Goal: Navigation & Orientation: Find specific page/section

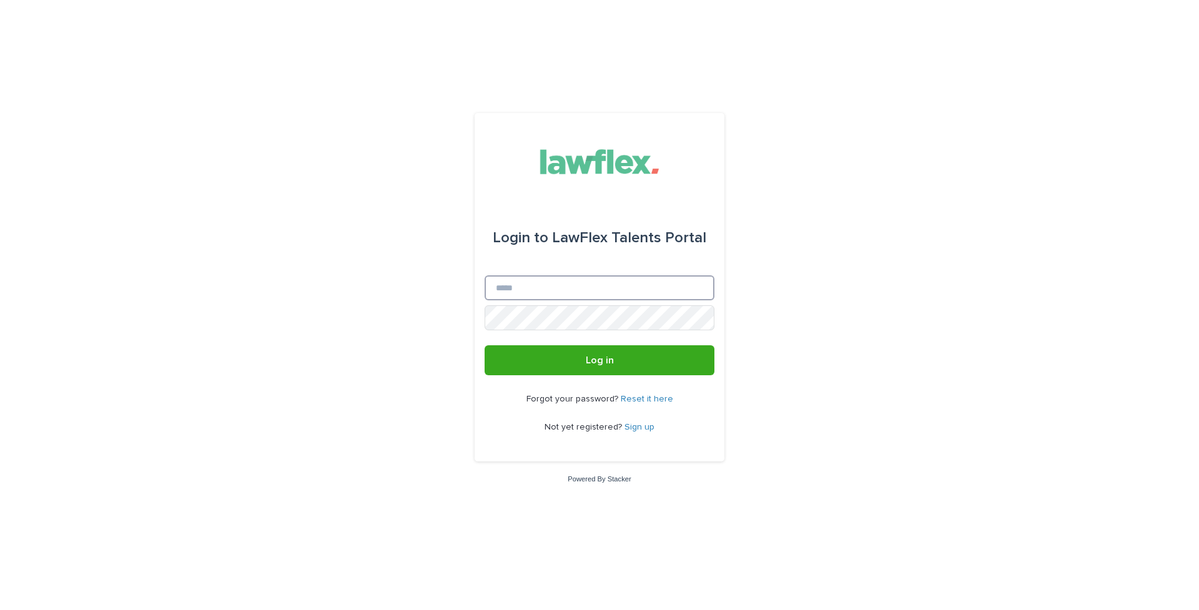
click at [559, 297] on input "Email" at bounding box center [600, 287] width 230 height 25
type input "*"
type input "**********"
click at [596, 359] on span "Log in" at bounding box center [600, 360] width 28 height 10
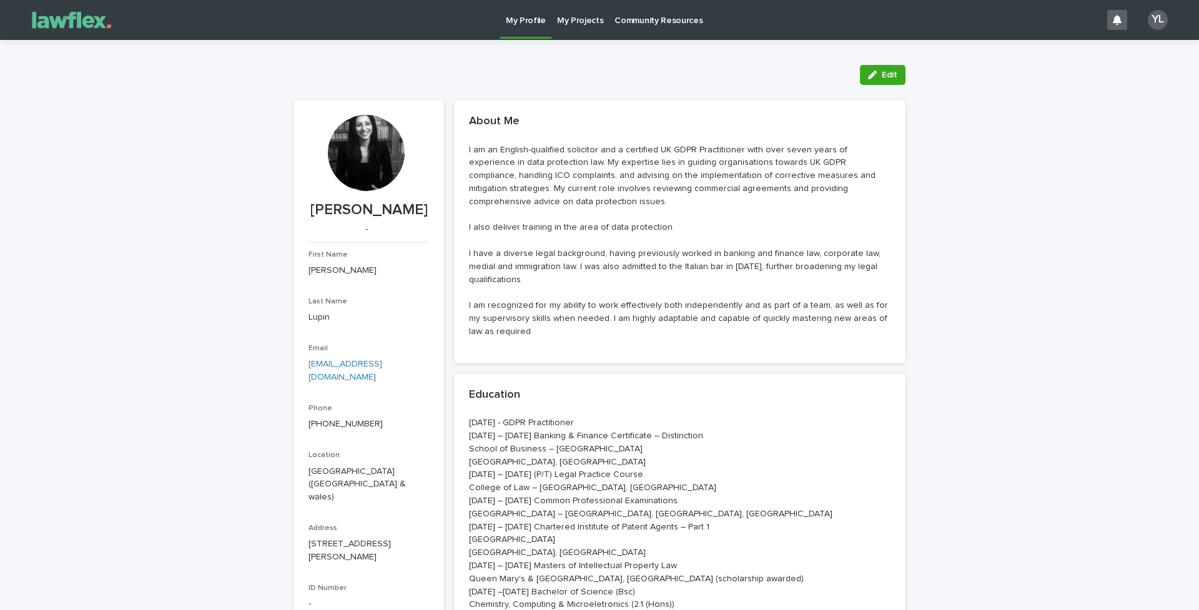
click at [586, 16] on p "My Projects" at bounding box center [580, 13] width 47 height 26
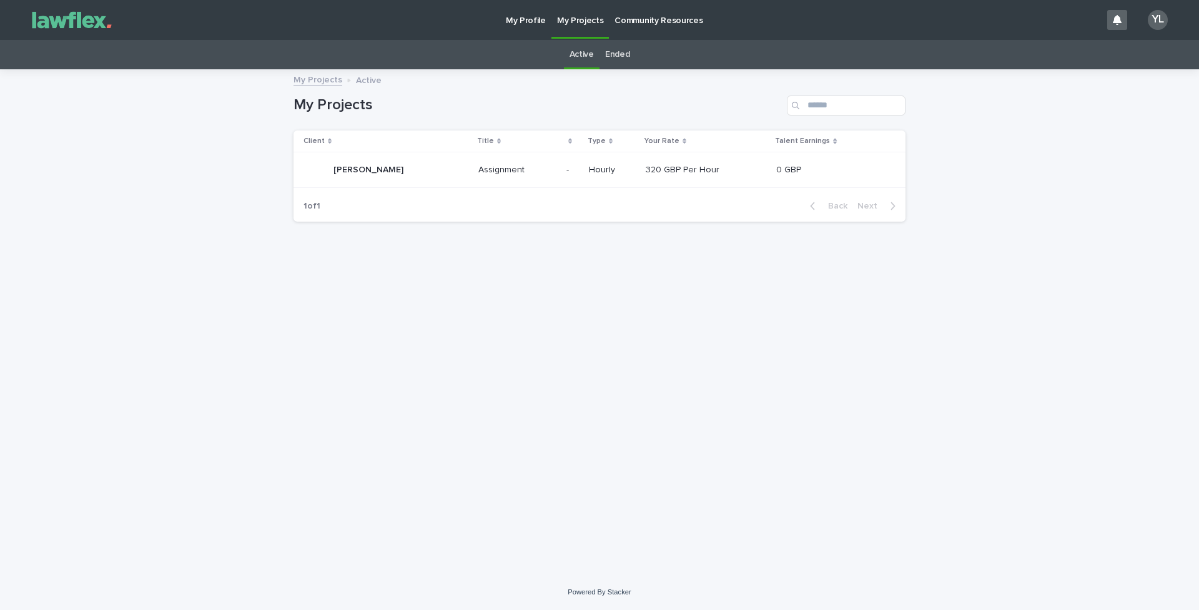
click at [635, 19] on p "Community Resources" at bounding box center [659, 13] width 88 height 26
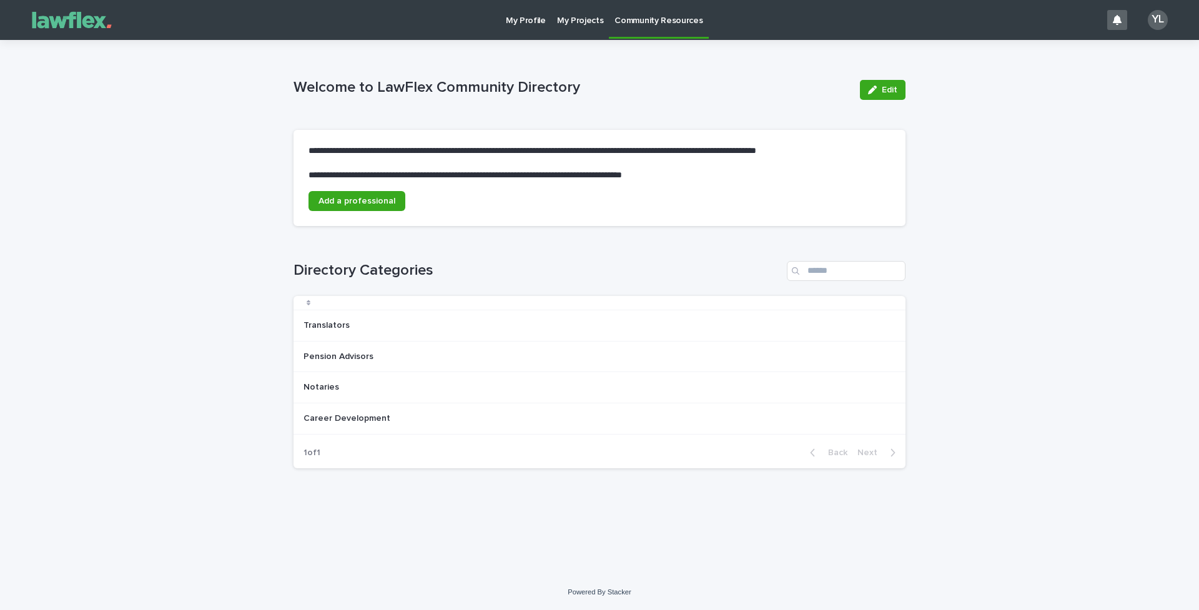
click at [529, 24] on p "My Profile" at bounding box center [526, 13] width 40 height 26
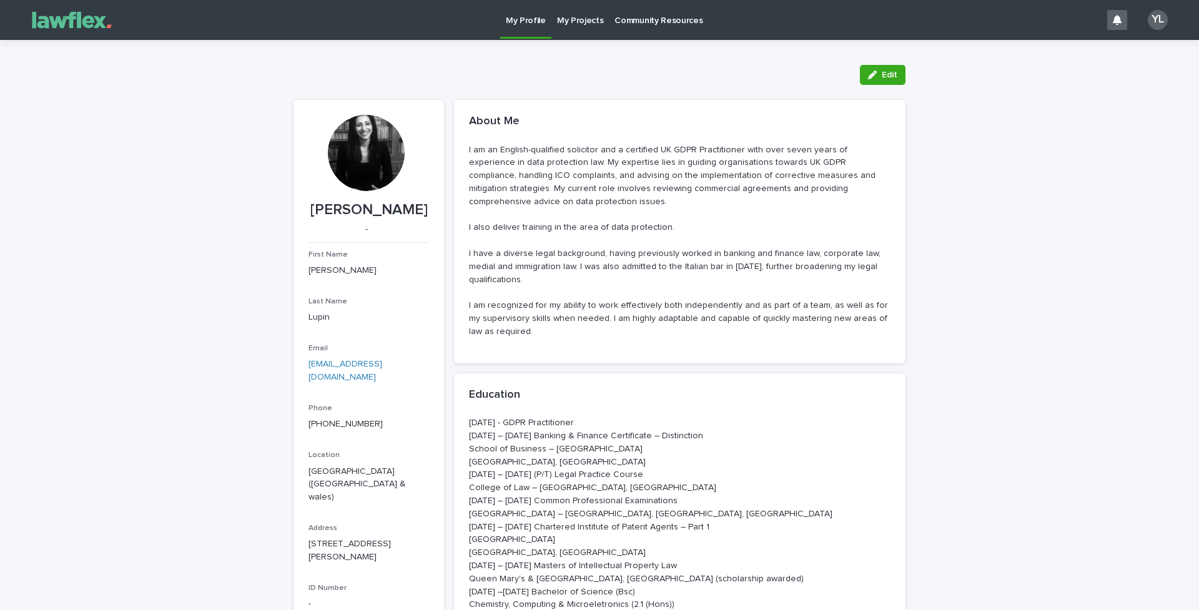
click at [573, 22] on p "My Projects" at bounding box center [580, 13] width 47 height 26
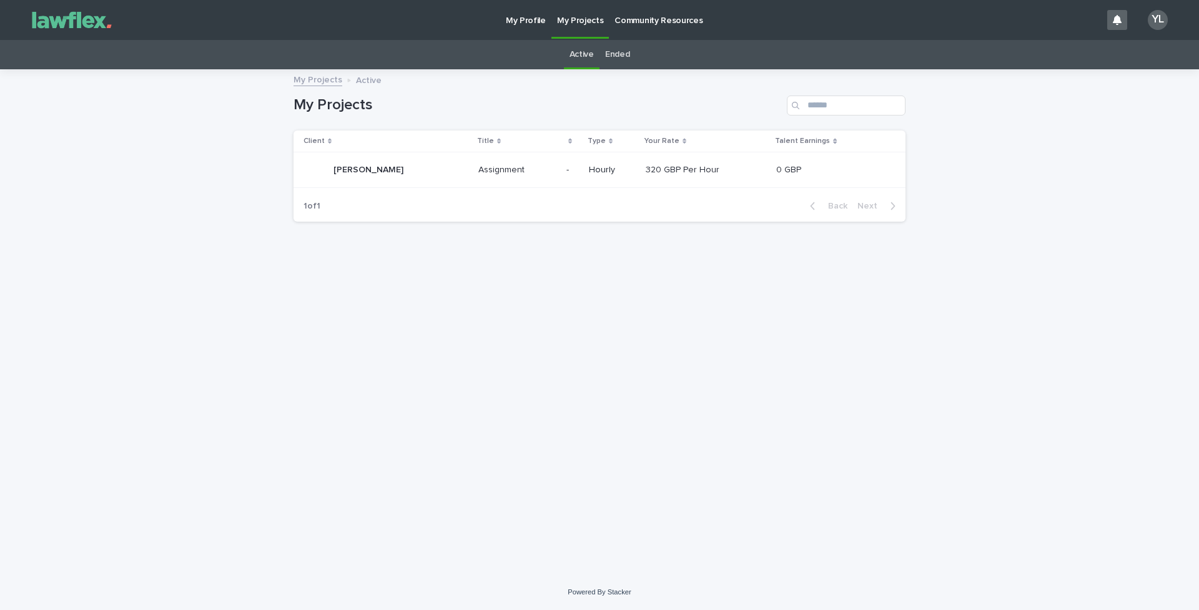
click at [645, 21] on p "Community Resources" at bounding box center [659, 13] width 88 height 26
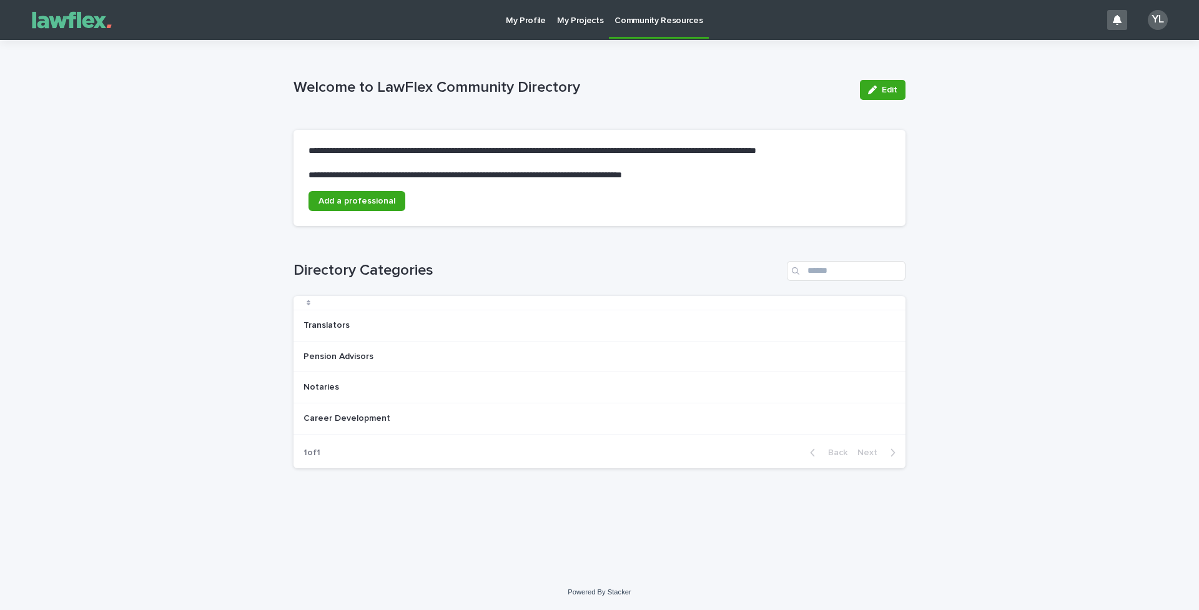
click at [531, 21] on p "My Profile" at bounding box center [526, 13] width 40 height 26
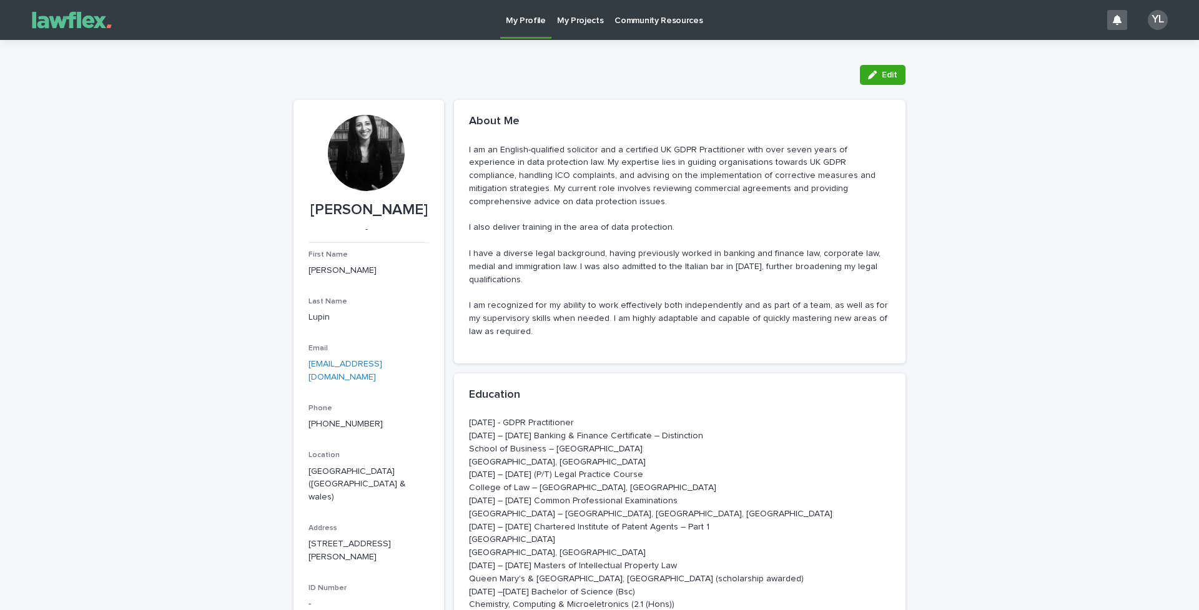
click at [578, 22] on p "My Projects" at bounding box center [580, 13] width 47 height 26
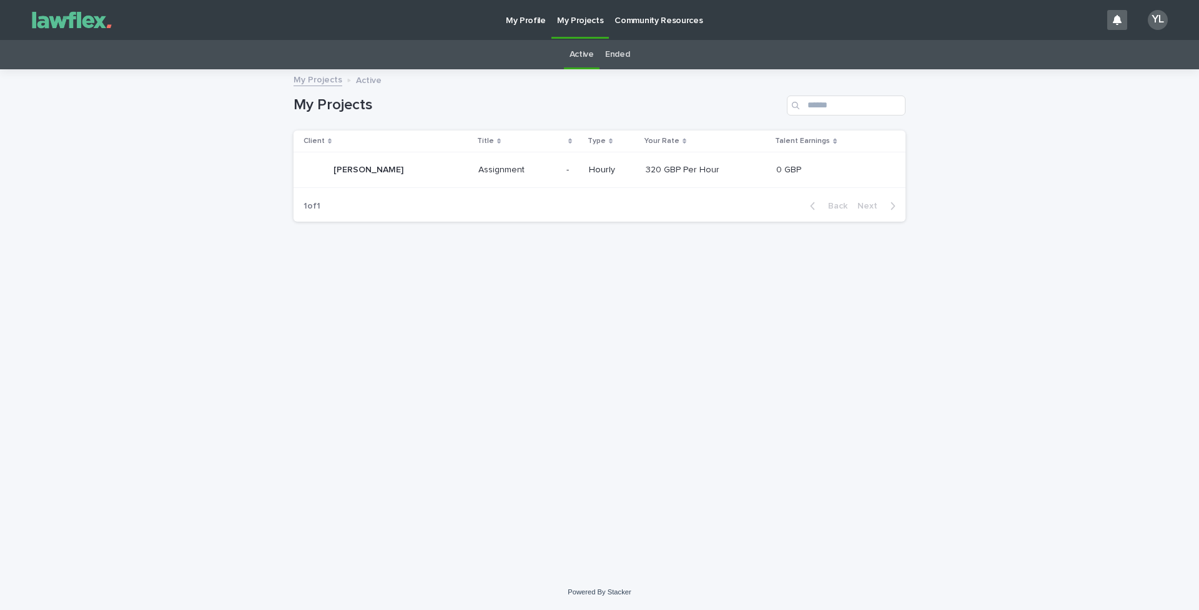
click at [661, 169] on p "320 GBP Per Hour" at bounding box center [684, 168] width 76 height 13
